Goal: Task Accomplishment & Management: Manage account settings

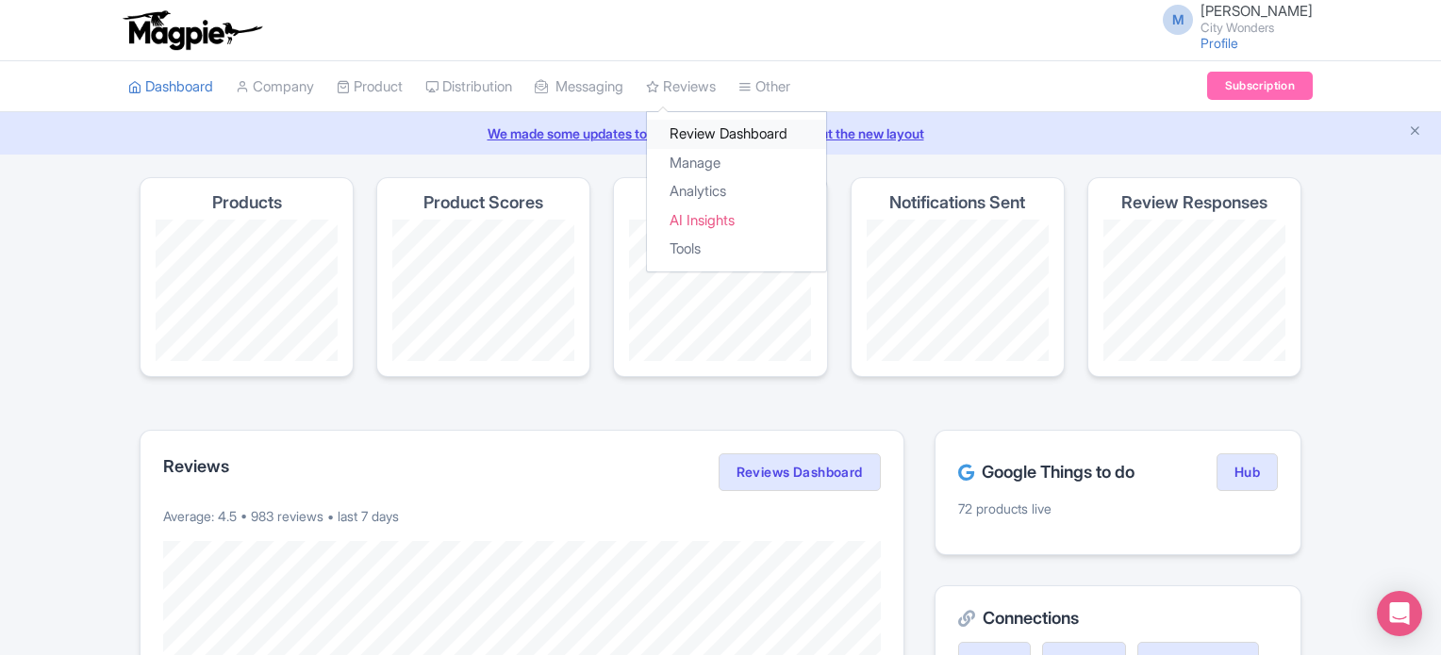
click at [719, 135] on link "Review Dashboard" at bounding box center [736, 134] width 179 height 29
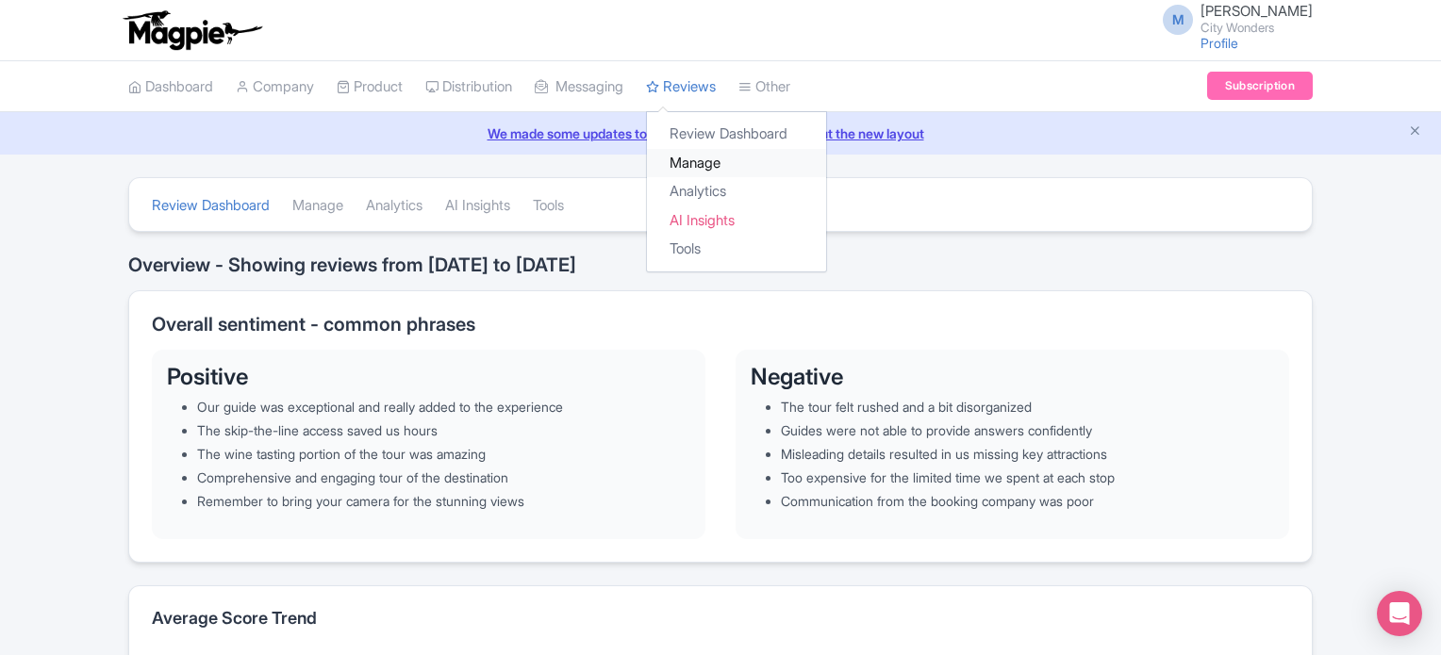
click at [720, 161] on link "Manage" at bounding box center [736, 163] width 179 height 29
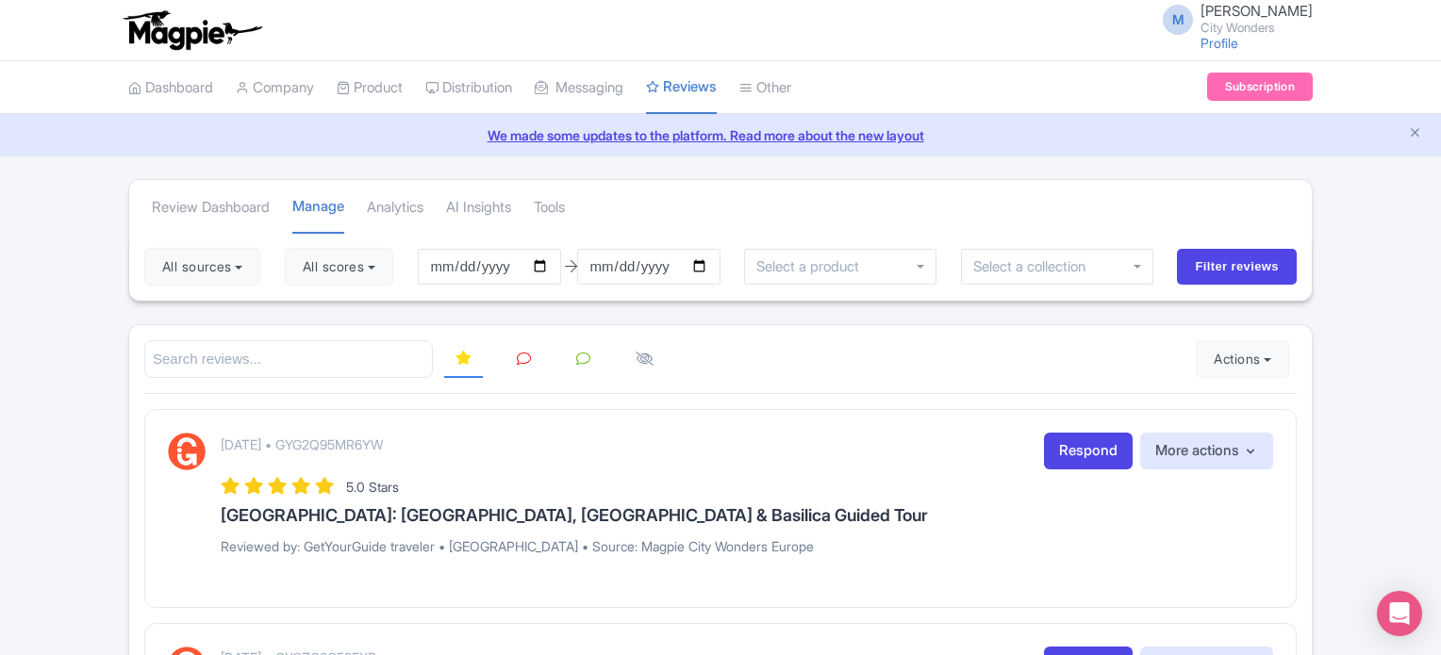
click at [1200, 271] on input "Filter reviews" at bounding box center [1237, 267] width 120 height 36
click at [1252, 355] on button "Actions" at bounding box center [1242, 359] width 93 height 38
click at [1264, 403] on link "Import new reviews" at bounding box center [1308, 406] width 222 height 37
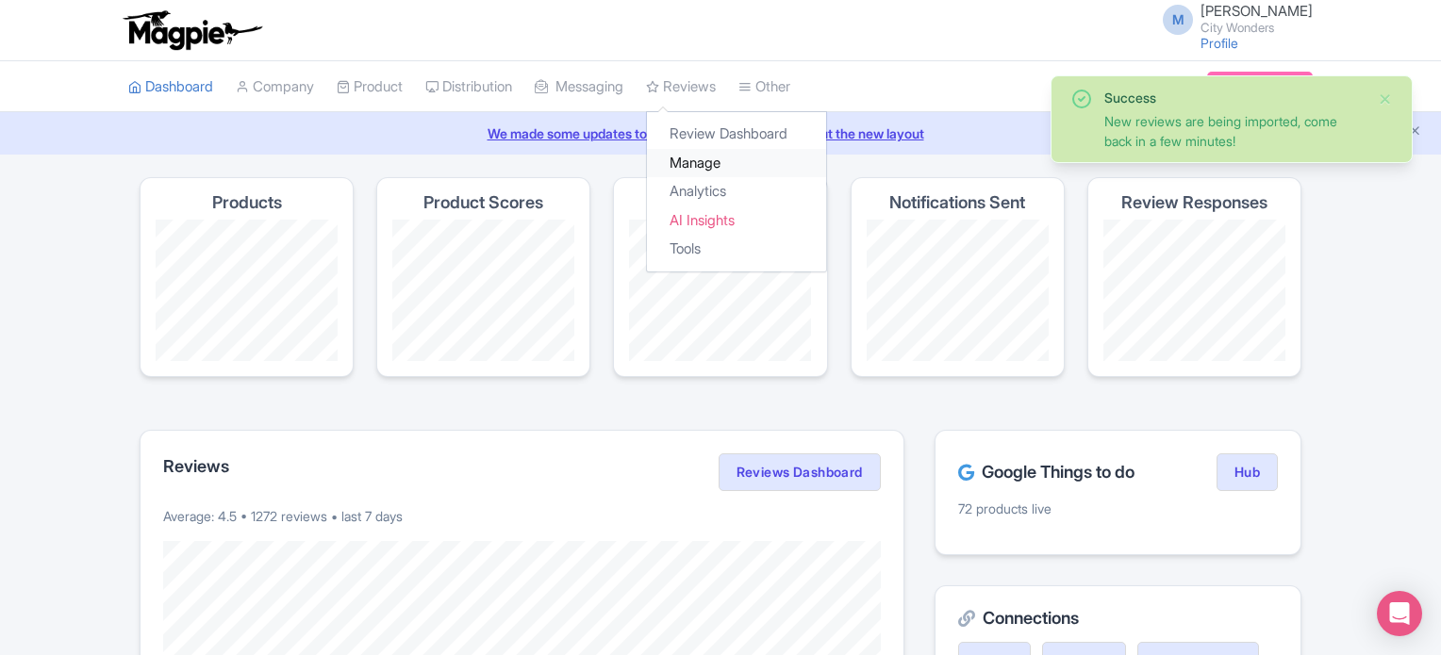
click at [723, 165] on link "Manage" at bounding box center [736, 163] width 179 height 29
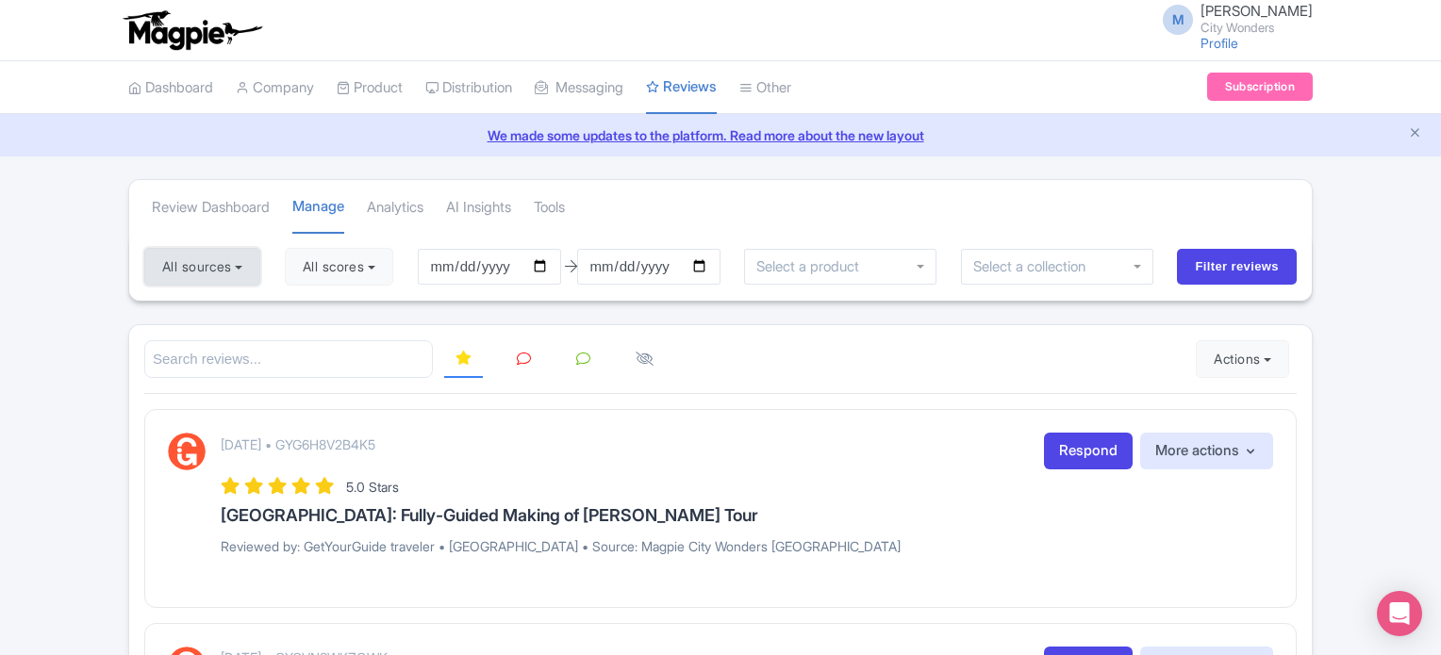
click at [210, 263] on button "All sources" at bounding box center [202, 267] width 116 height 38
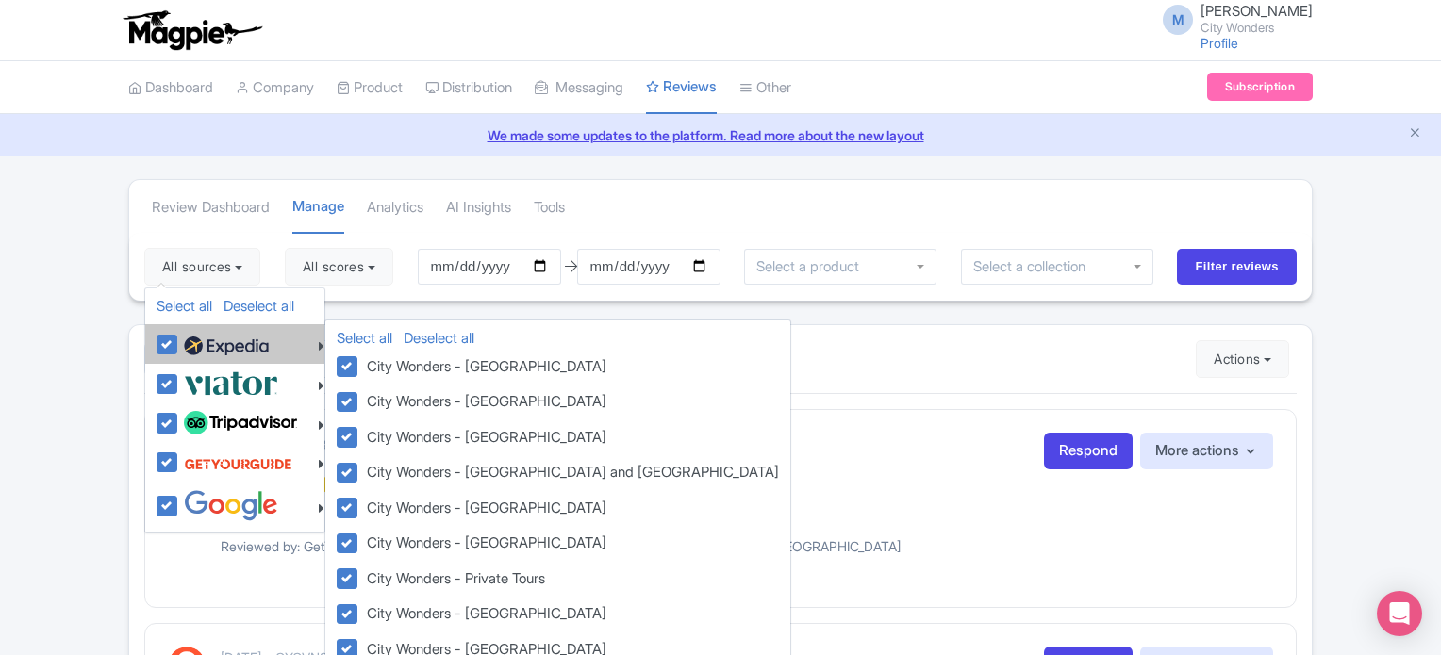
click at [179, 342] on label at bounding box center [224, 344] width 90 height 32
click at [179, 340] on input "checkbox" at bounding box center [185, 334] width 12 height 12
checkbox input "false"
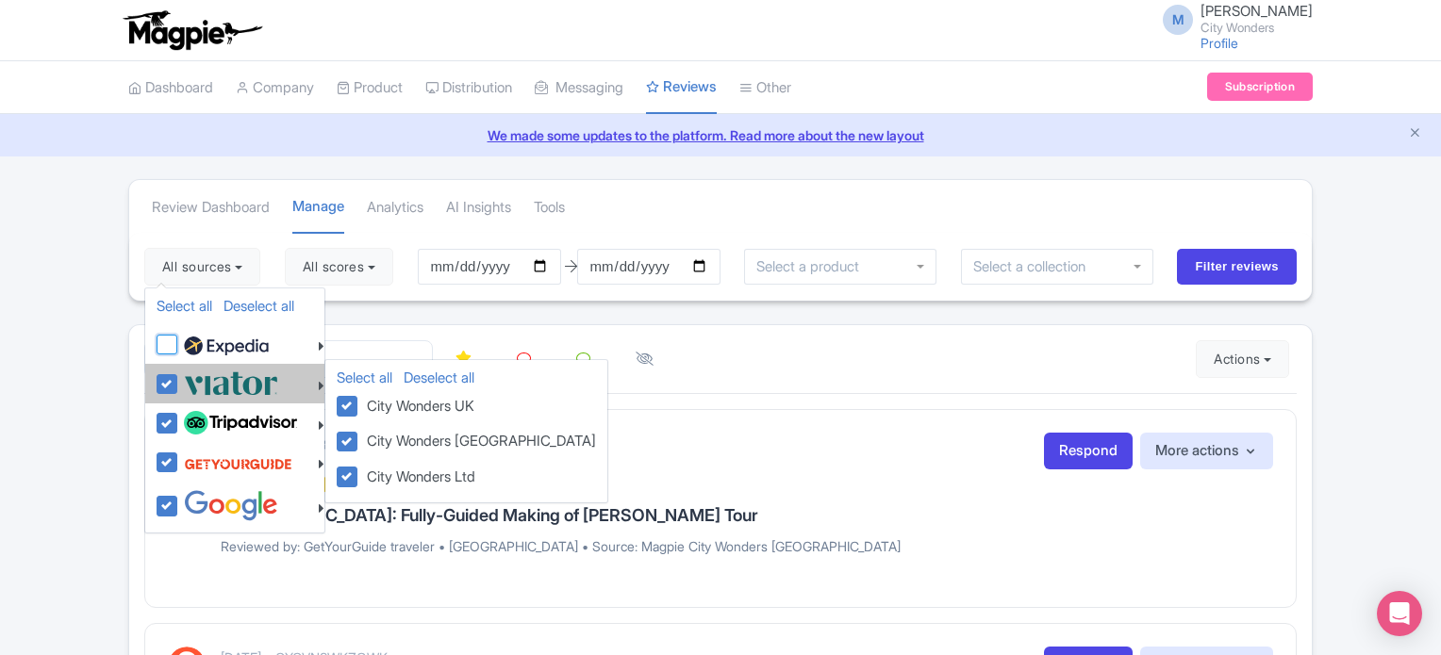
checkbox input "false"
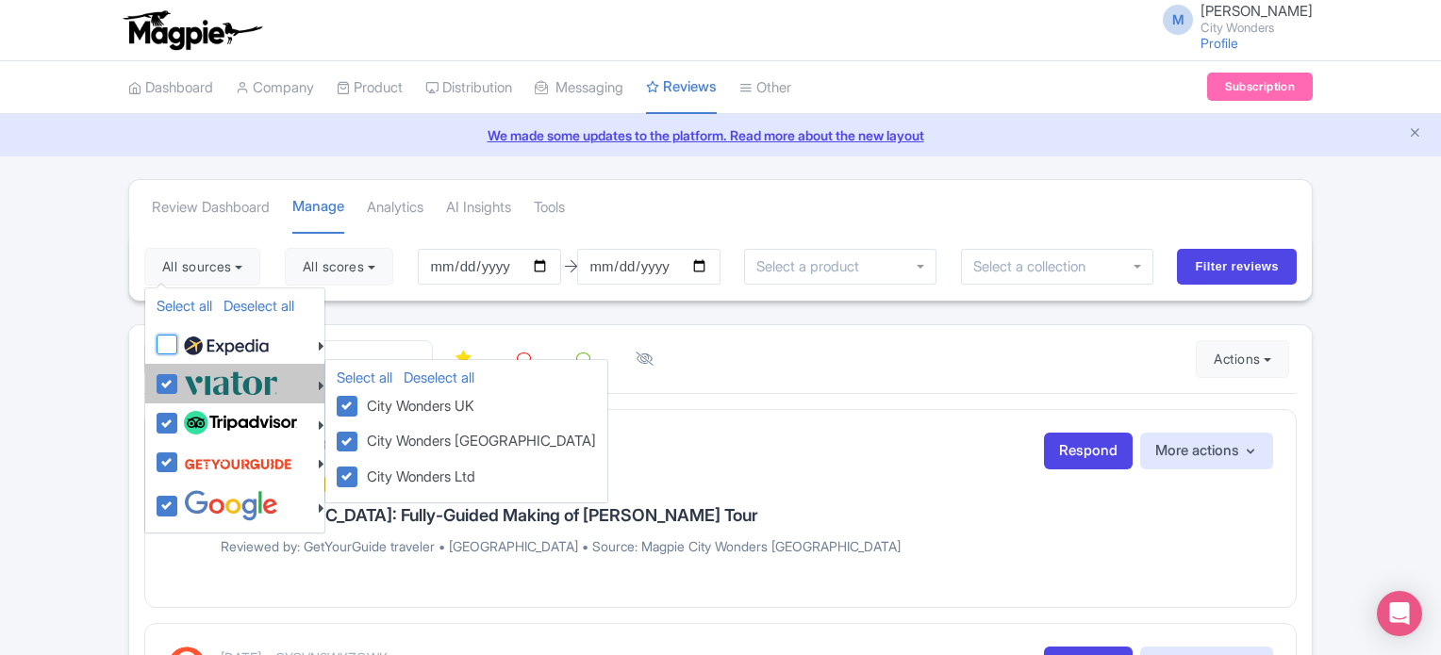
checkbox input "false"
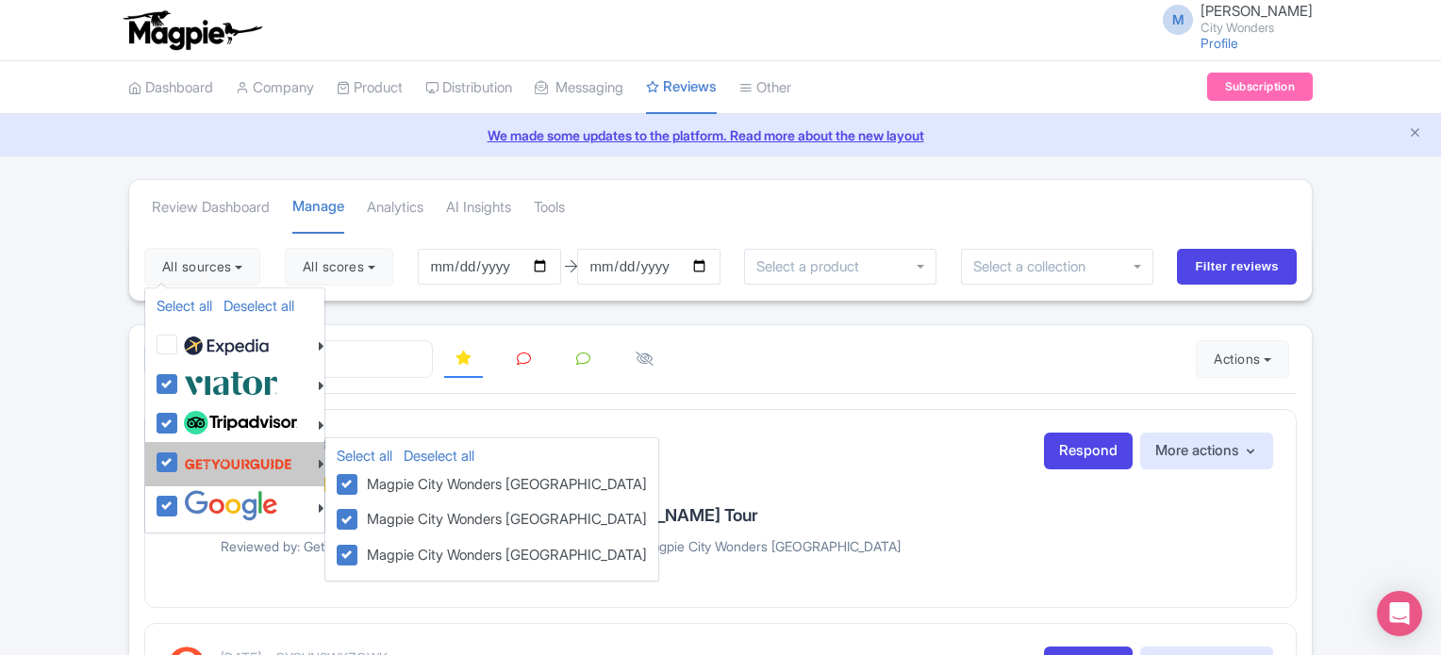
click at [179, 471] on label at bounding box center [235, 464] width 113 height 36
click at [179, 458] on input "checkbox" at bounding box center [185, 452] width 12 height 12
checkbox input "false"
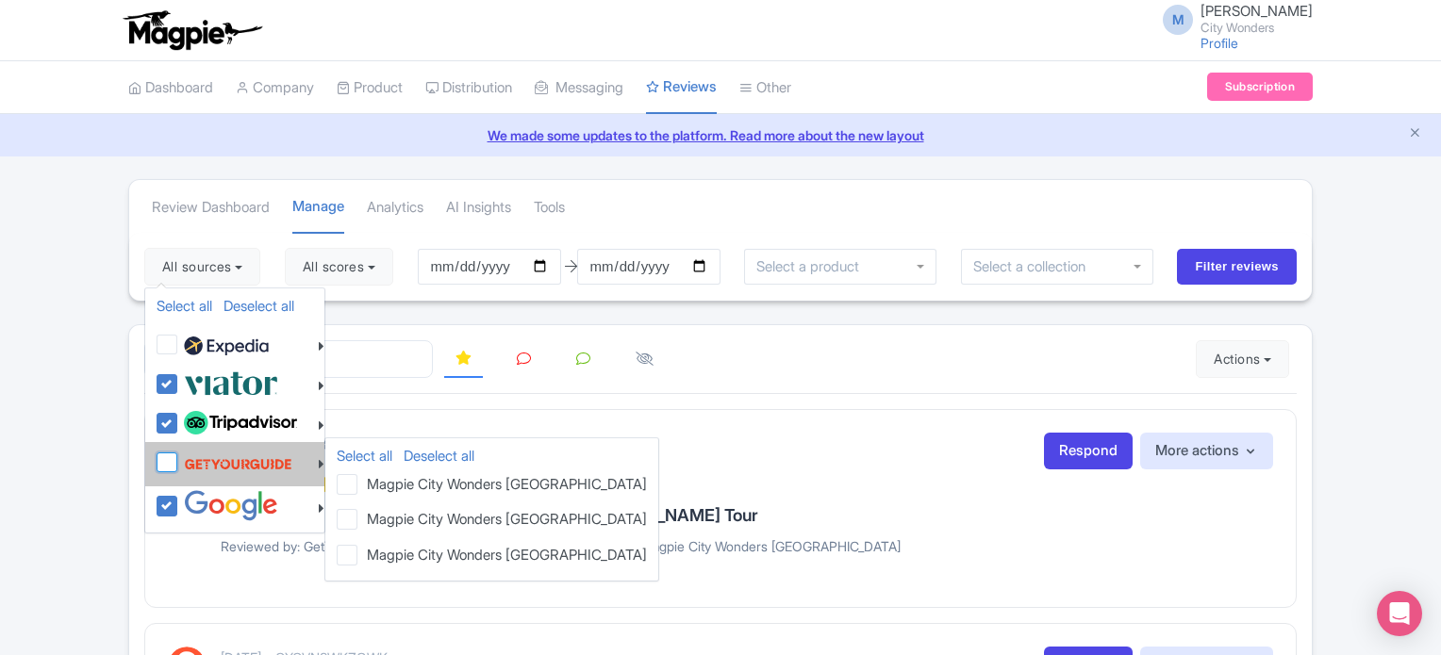
checkbox input "false"
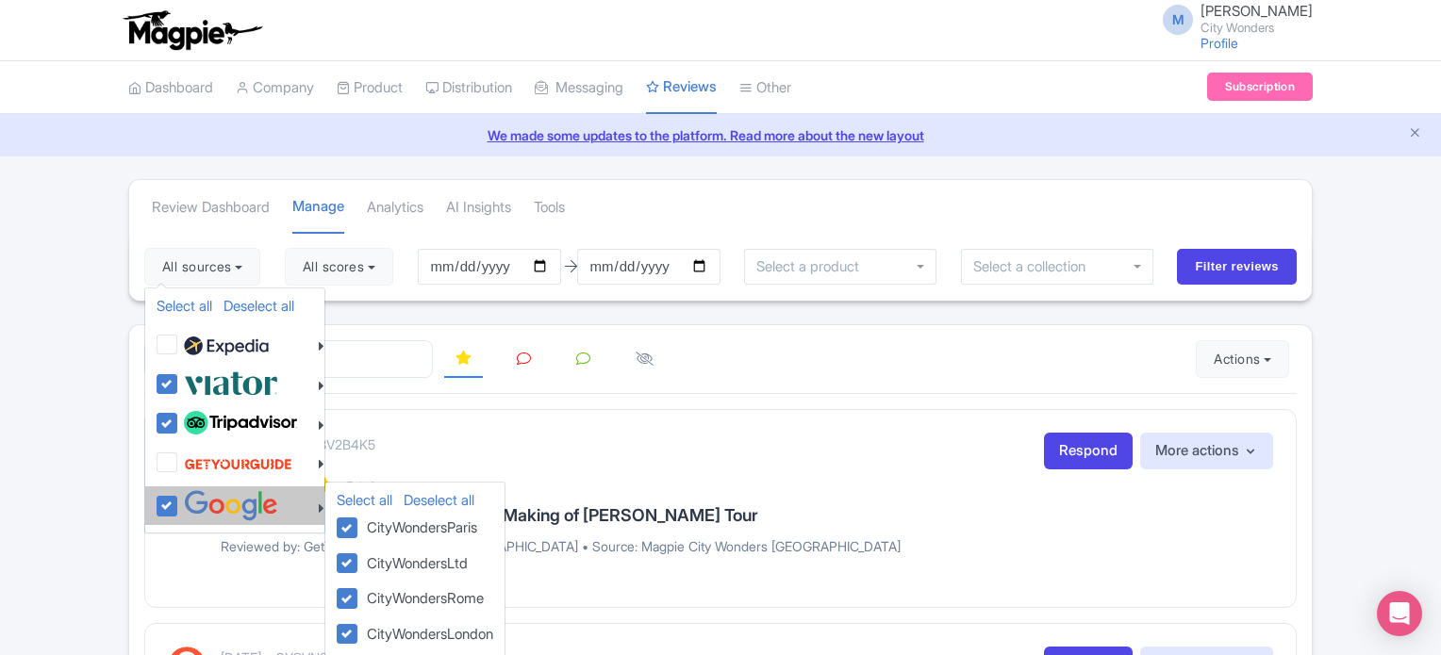
click at [179, 503] on label at bounding box center [228, 505] width 99 height 31
click at [179, 503] on input "checkbox" at bounding box center [185, 496] width 12 height 12
checkbox input "false"
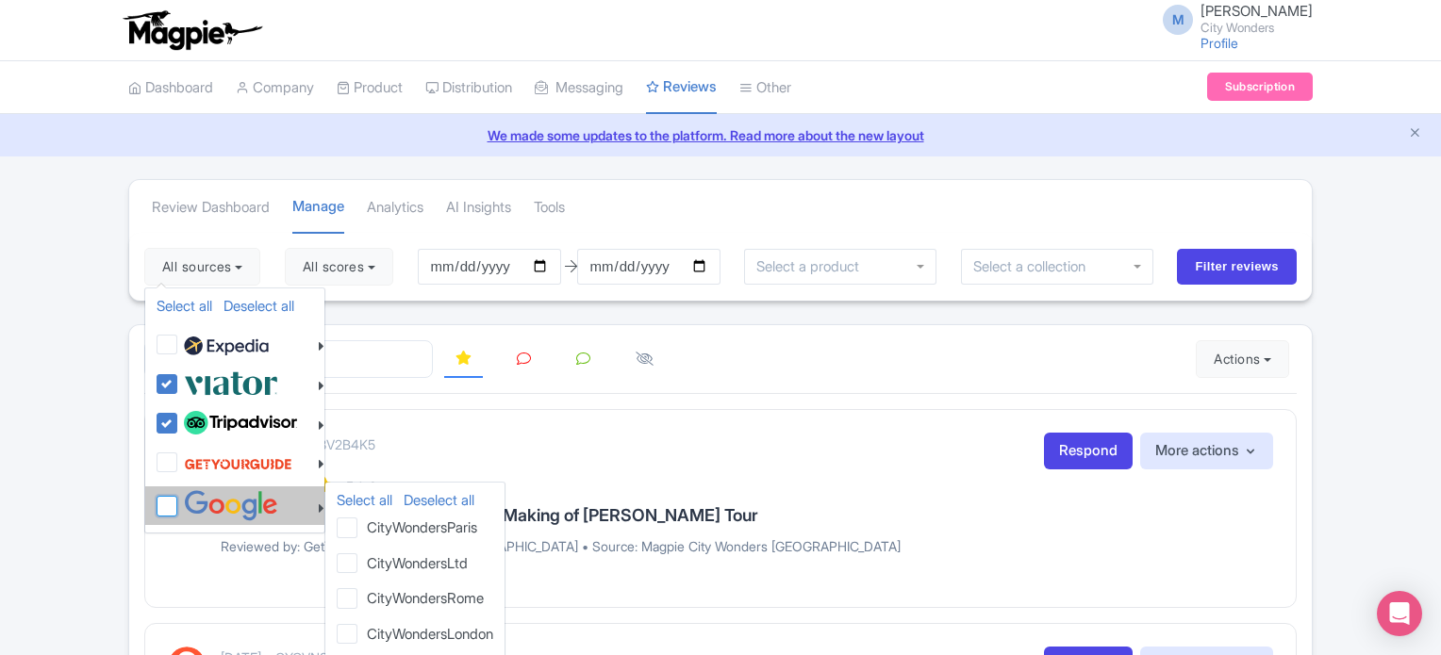
checkbox input "false"
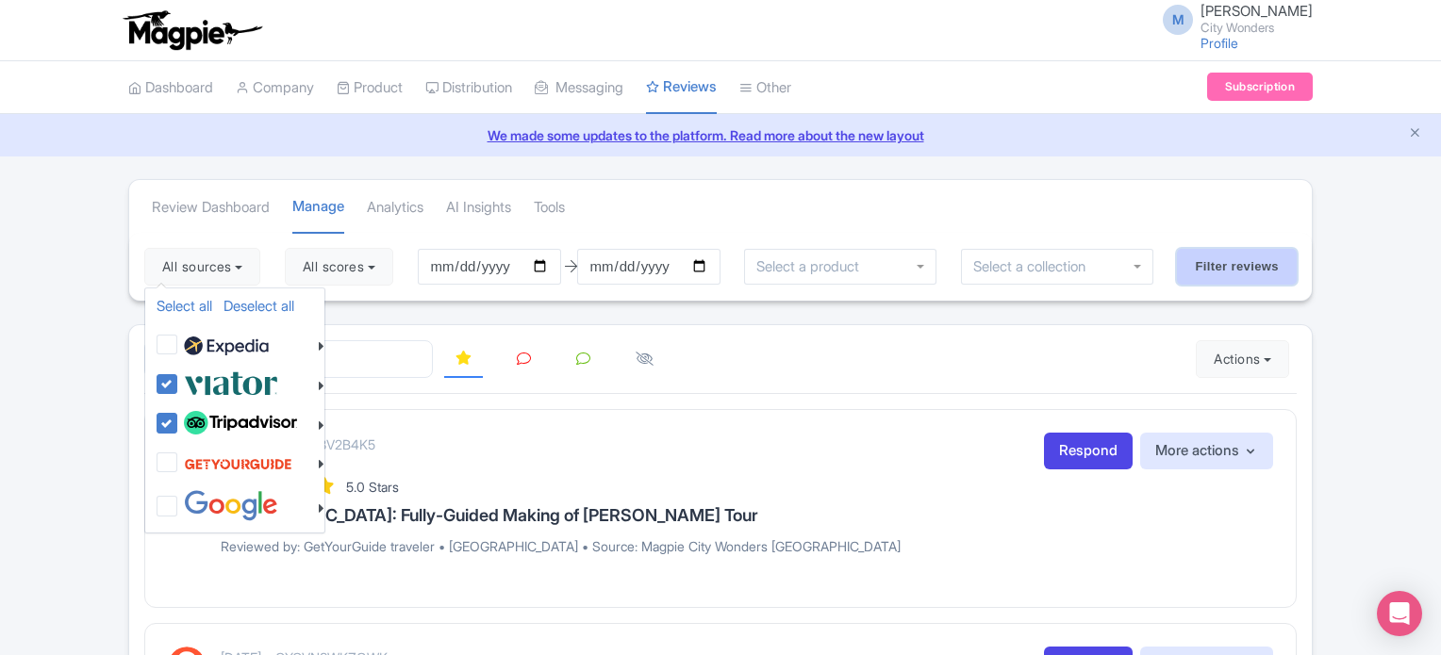
click at [1233, 266] on input "Filter reviews" at bounding box center [1237, 267] width 120 height 36
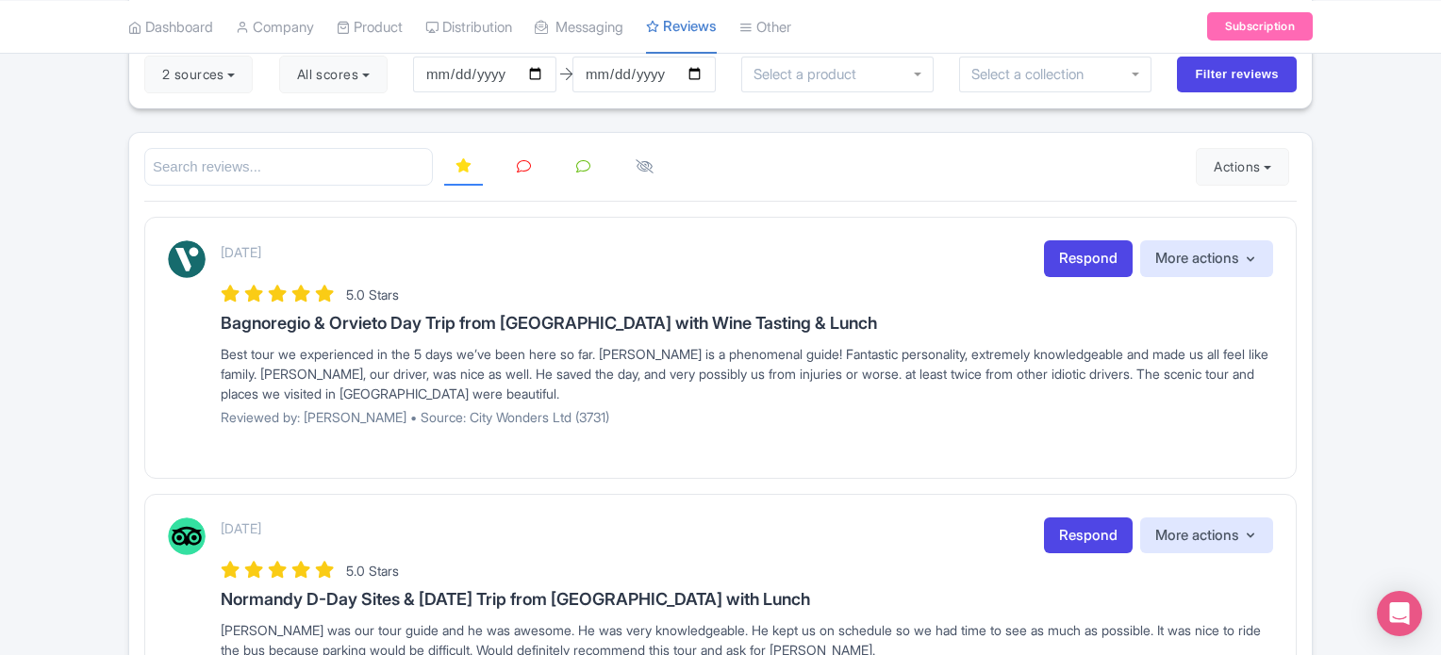
scroll to position [189, 0]
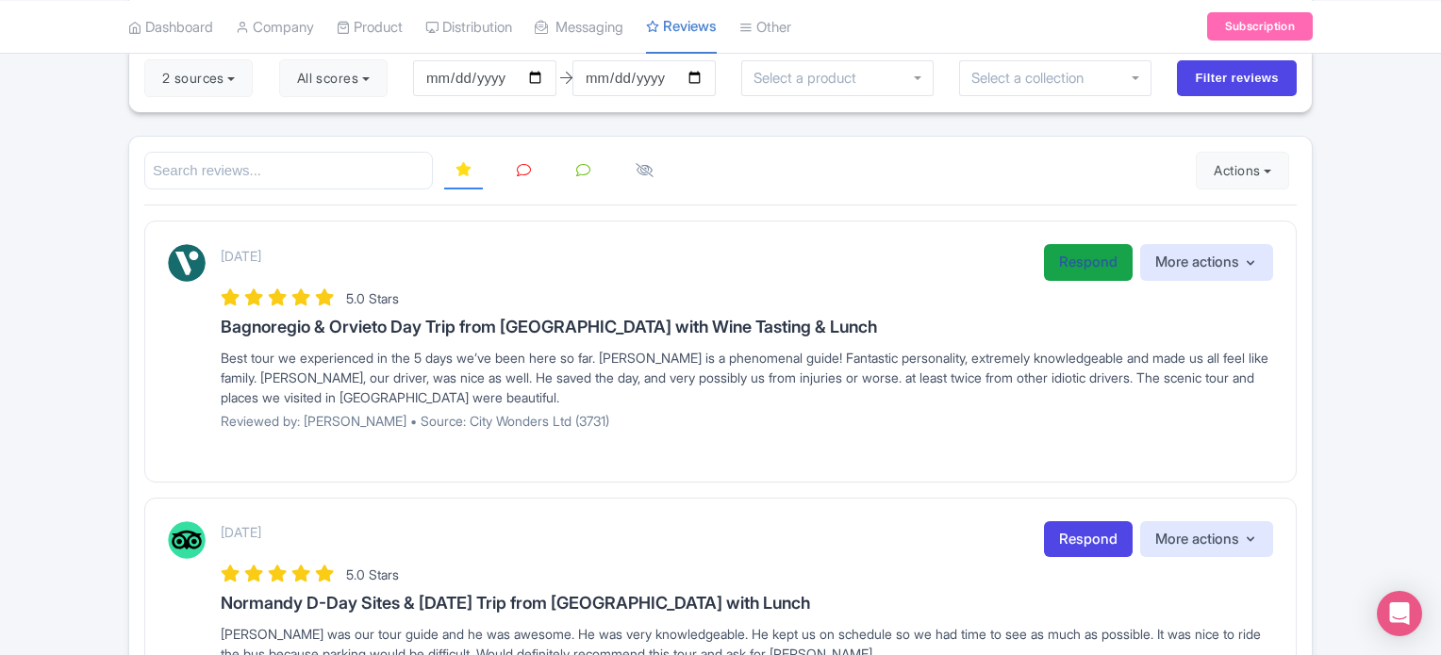
click at [1078, 255] on link "Respond" at bounding box center [1088, 262] width 89 height 37
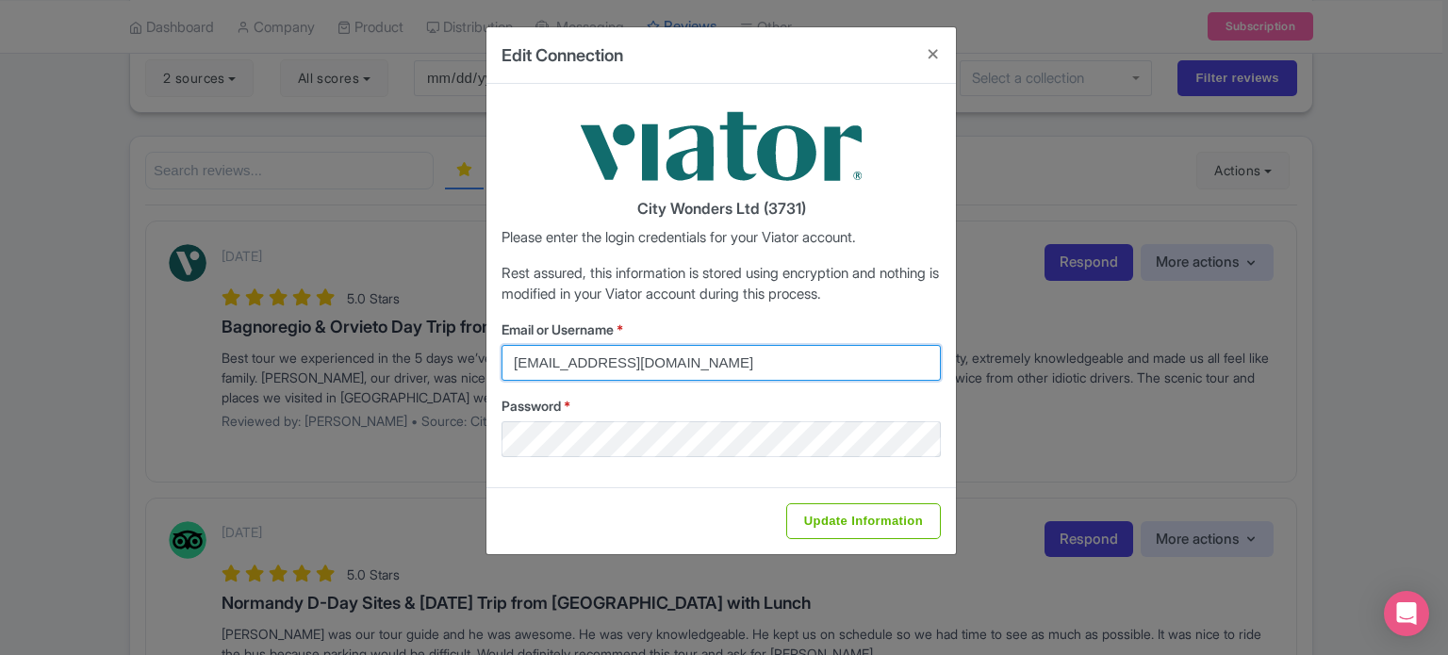
drag, startPoint x: 722, startPoint y: 354, endPoint x: 560, endPoint y: 376, distance: 163.8
click at [407, 340] on div "Edit Connection City Wonders Ltd (3731) Please enter the login credentials for …" at bounding box center [724, 327] width 1448 height 655
type input "Marion.blanchot@citywonders.com"
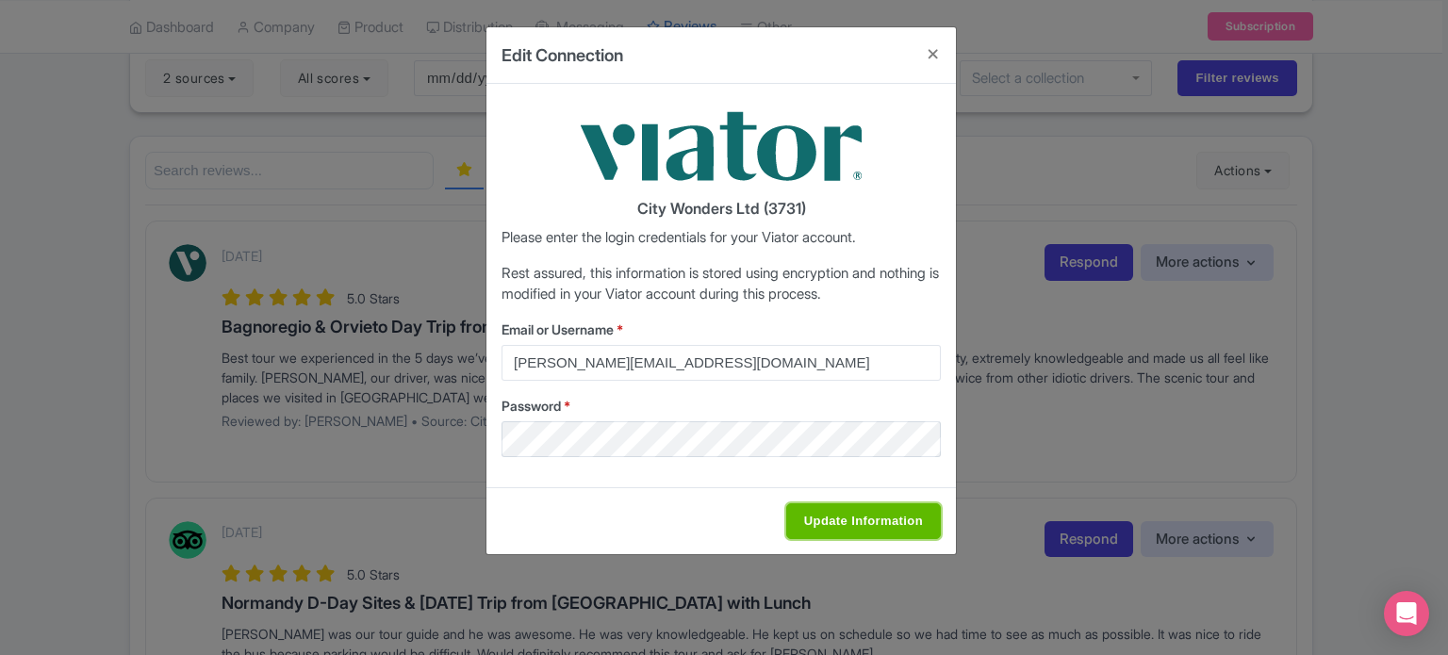
click at [849, 520] on input "Update Information" at bounding box center [863, 522] width 155 height 36
type input "Saving..."
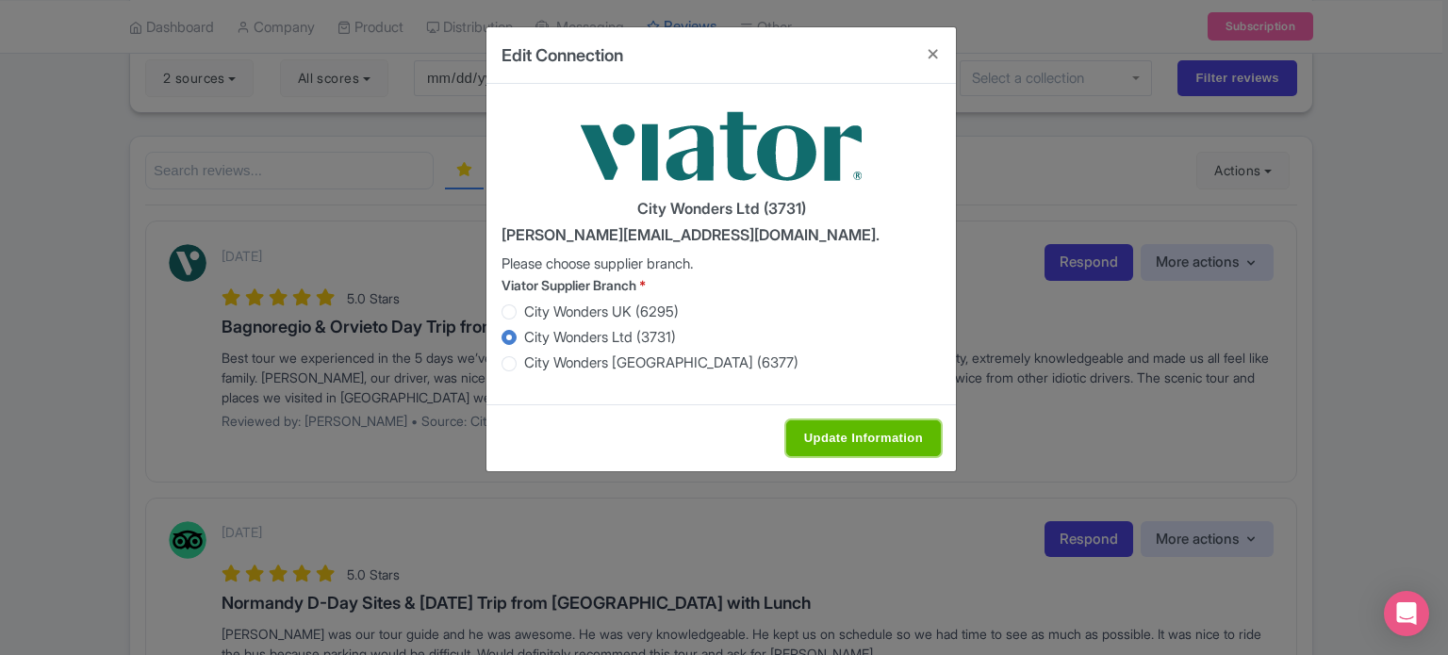
click at [849, 439] on input "Update Information" at bounding box center [863, 439] width 155 height 36
type input "Saving..."
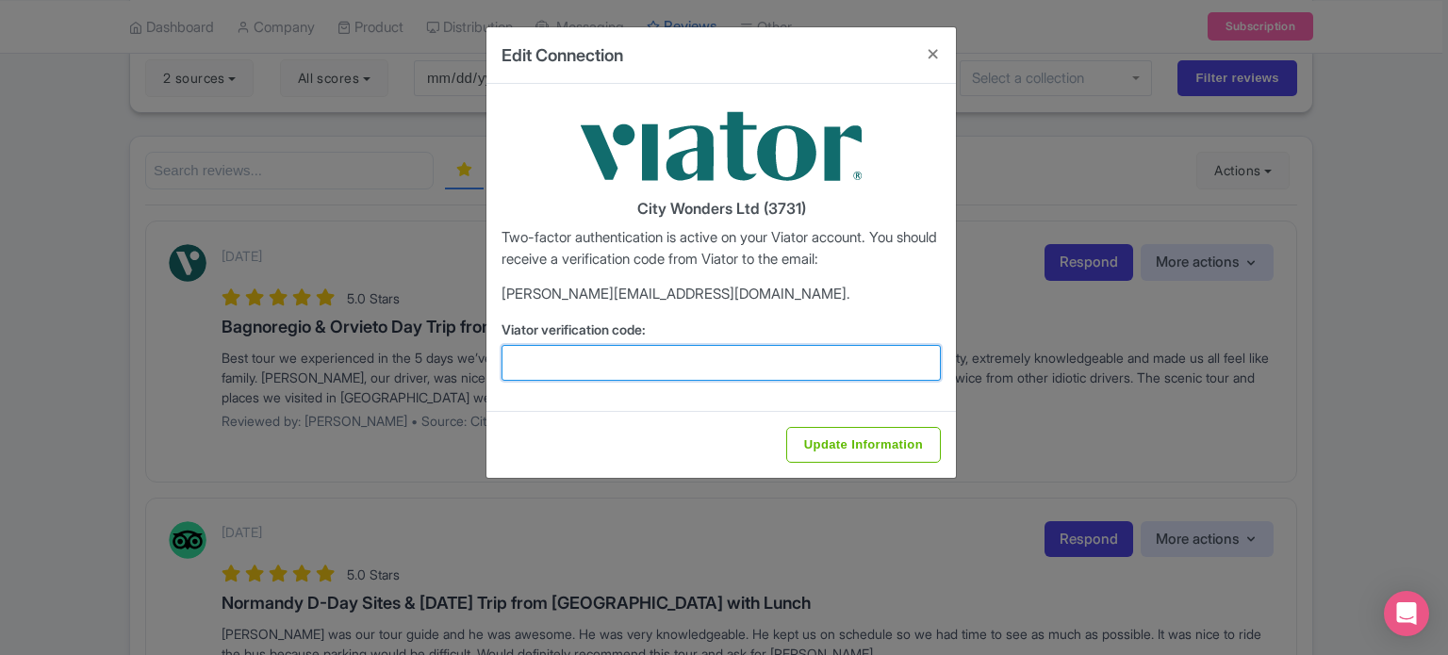
click at [756, 369] on input "Viator verification code:" at bounding box center [721, 363] width 439 height 36
paste input "835292"
type input "835292"
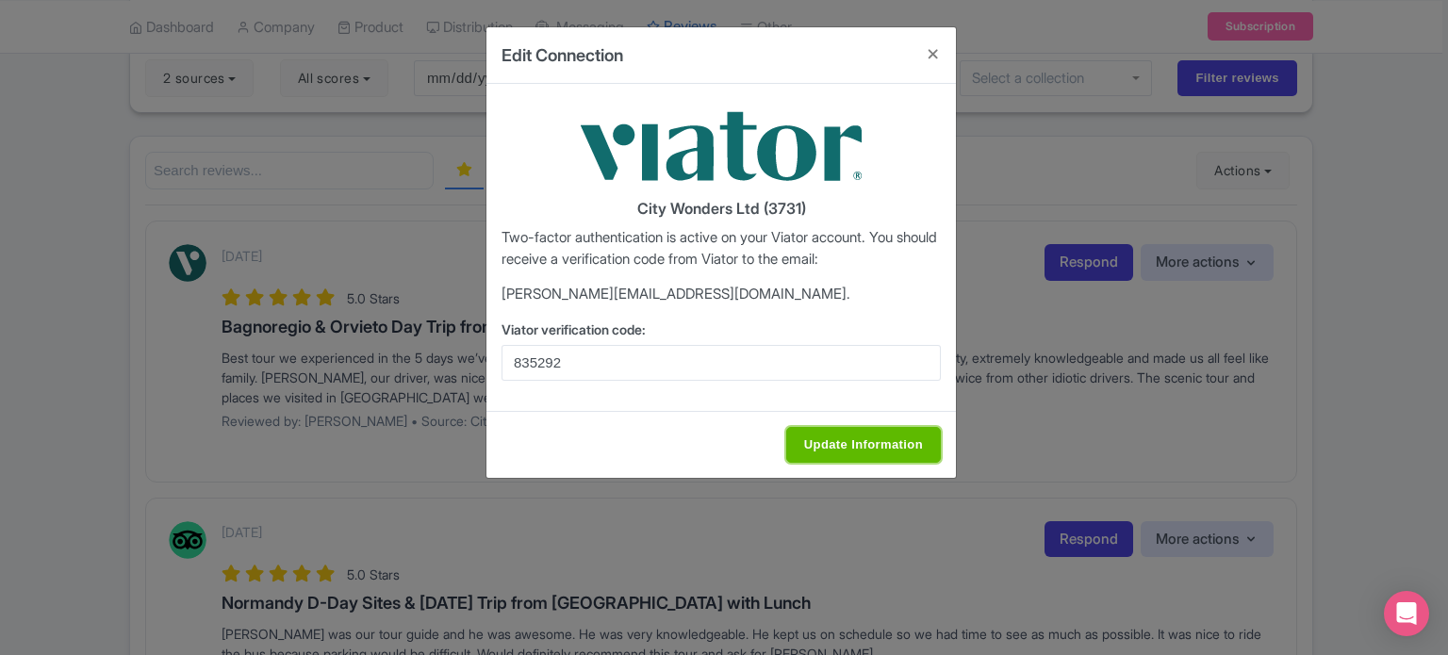
click at [848, 448] on input "Update Information" at bounding box center [863, 445] width 155 height 36
type input "Saving..."
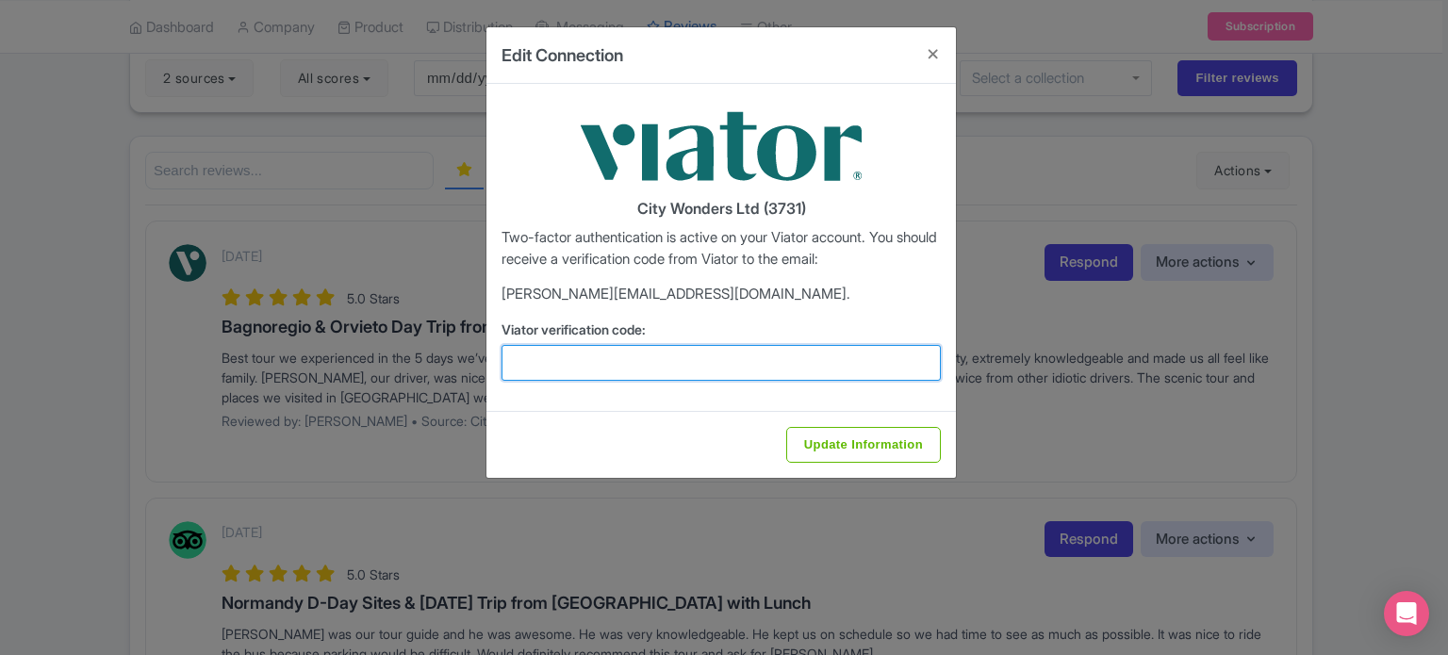
click at [606, 357] on input "Viator verification code:" at bounding box center [721, 363] width 439 height 36
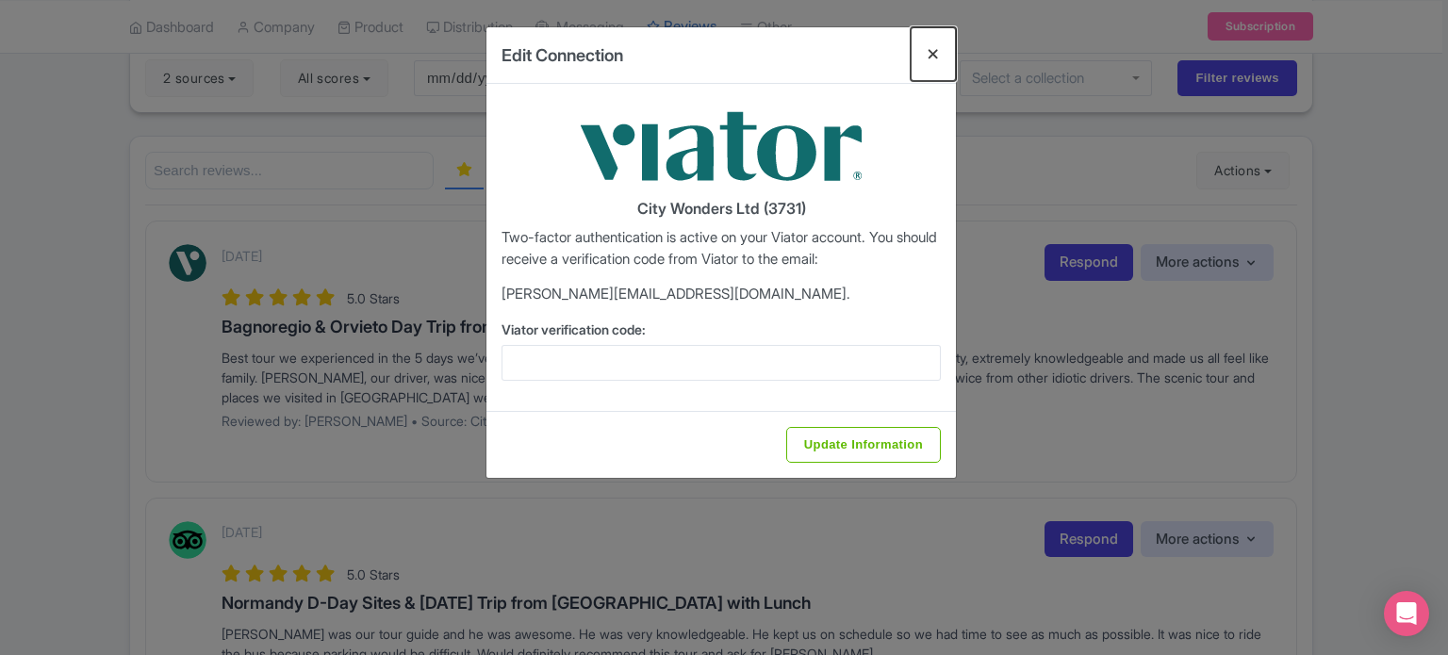
click at [935, 63] on button "Close" at bounding box center [933, 54] width 45 height 54
